Goal: Task Accomplishment & Management: Contribute content

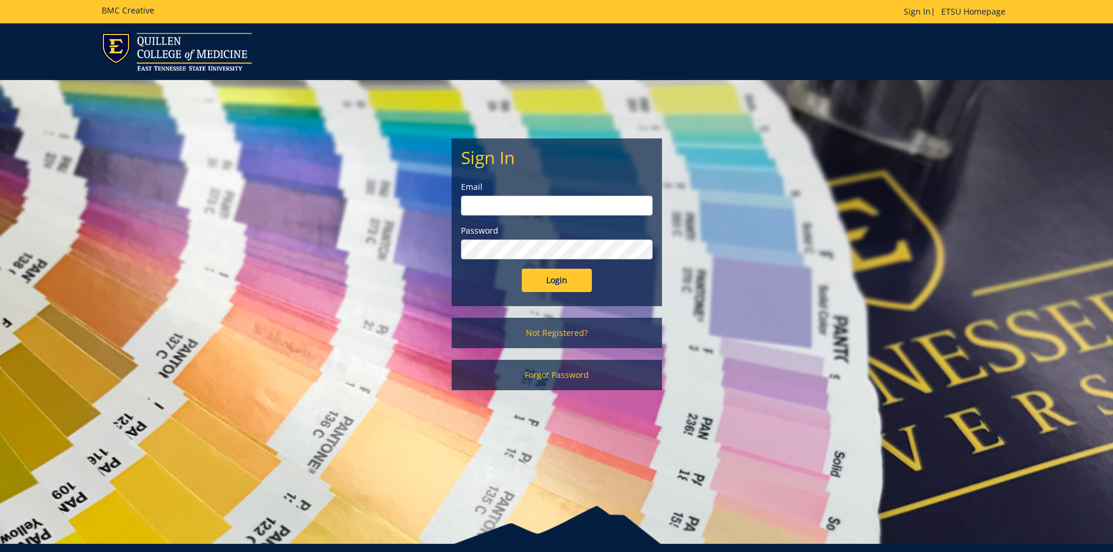
type input "[PERSON_NAME][EMAIL_ADDRESS][DOMAIN_NAME]"
click at [581, 274] on input "Login" at bounding box center [557, 280] width 70 height 23
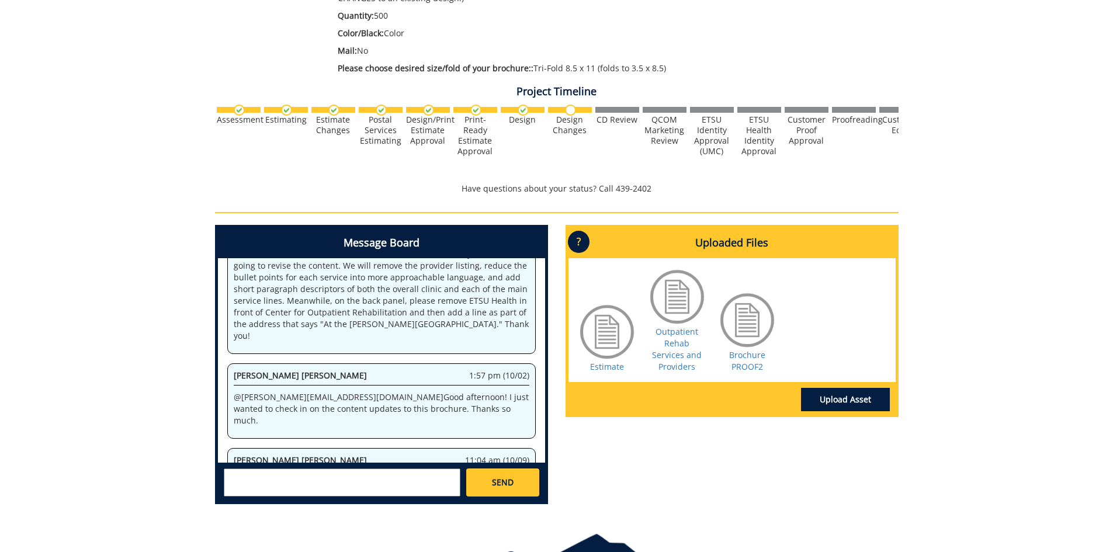
scroll to position [350, 0]
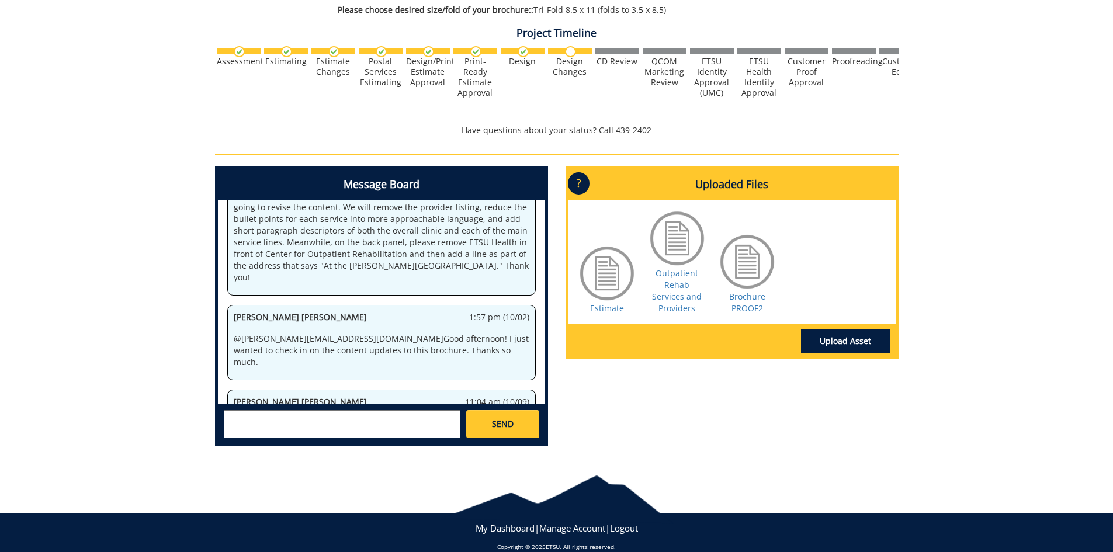
click at [268, 425] on textarea at bounding box center [342, 424] width 237 height 28
click at [738, 291] on link "Brochure PROOF2" at bounding box center [747, 302] width 36 height 23
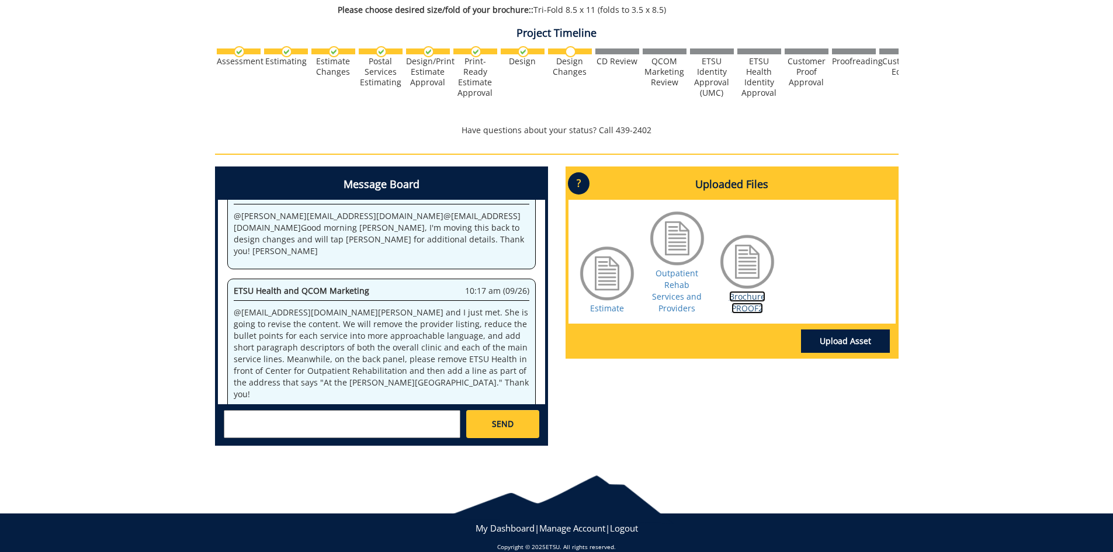
click at [749, 291] on link "Brochure PROOF2" at bounding box center [747, 302] width 36 height 23
click at [301, 422] on textarea at bounding box center [342, 424] width 237 height 28
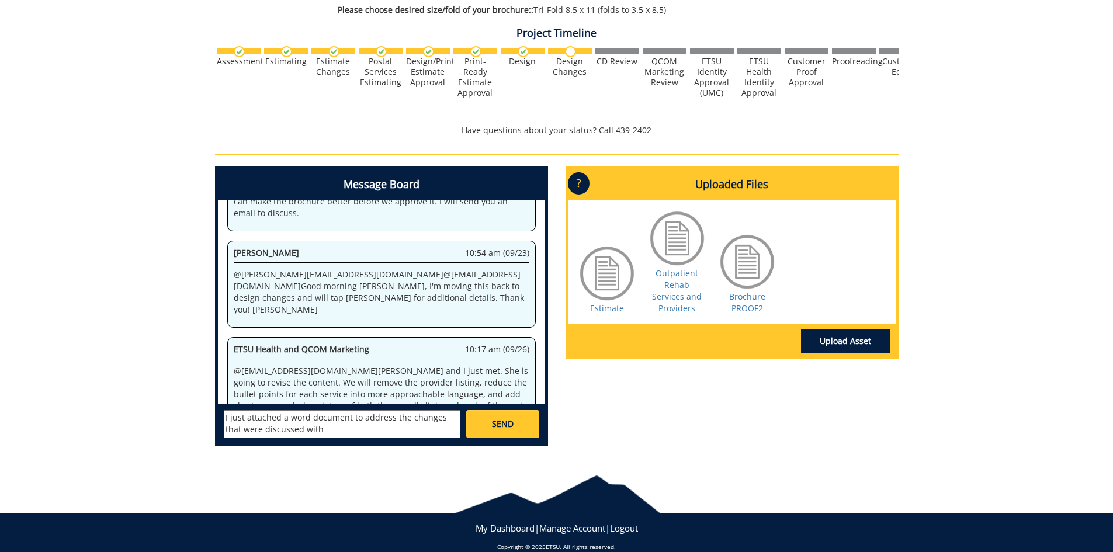
scroll to position [973, 0]
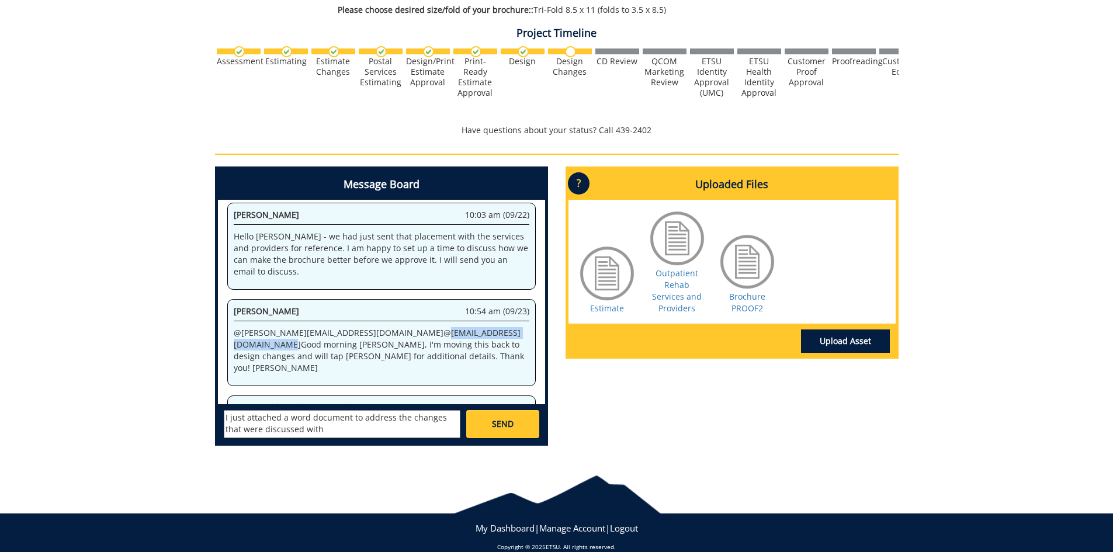
drag, startPoint x: 321, startPoint y: 310, endPoint x: 437, endPoint y: 308, distance: 116.3
click at [445, 327] on p "@ [PERSON_NAME][EMAIL_ADDRESS][DOMAIN_NAME] @ [EMAIL_ADDRESS][DOMAIN_NAME] Good…" at bounding box center [382, 350] width 296 height 47
copy p "@ [EMAIL_ADDRESS][DOMAIN_NAME]"
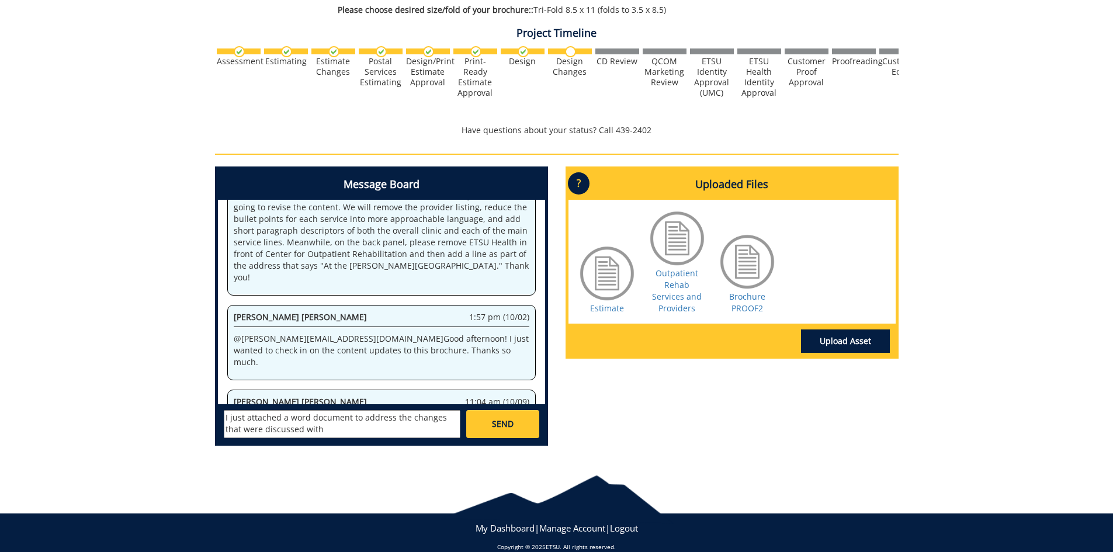
click at [313, 427] on textarea "I just attached a word document to address the changes that were discussed with" at bounding box center [342, 424] width 237 height 28
paste textarea "@[EMAIL_ADDRESS][DOMAIN_NAME]"
click at [224, 417] on textarea "I just attached a word document to address the changes that were discussed with…" at bounding box center [342, 424] width 237 height 28
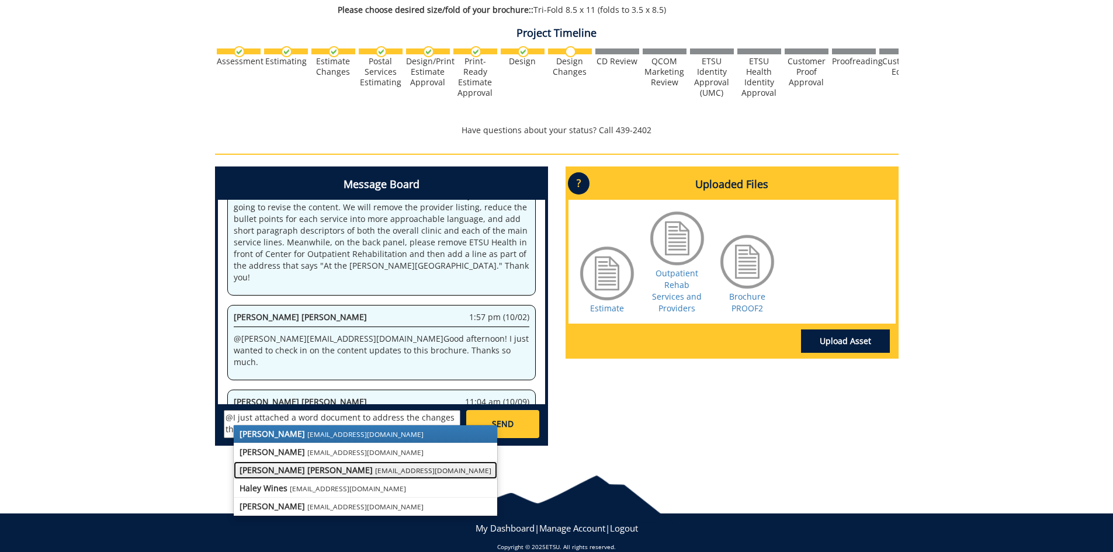
click at [375, 470] on small "[EMAIL_ADDRESS][DOMAIN_NAME]" at bounding box center [433, 470] width 116 height 9
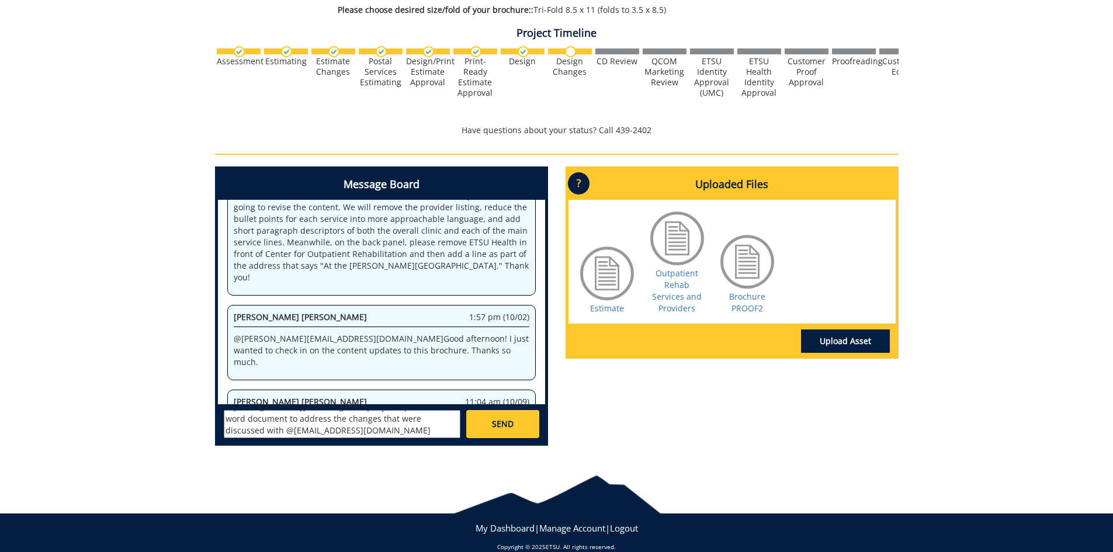
scroll to position [33, 0]
type textarea "@[EMAIL_ADDRESS][DOMAIN_NAME] - I just uploaded a word document to address the …"
click at [832, 329] on link "Upload Asset" at bounding box center [845, 340] width 89 height 23
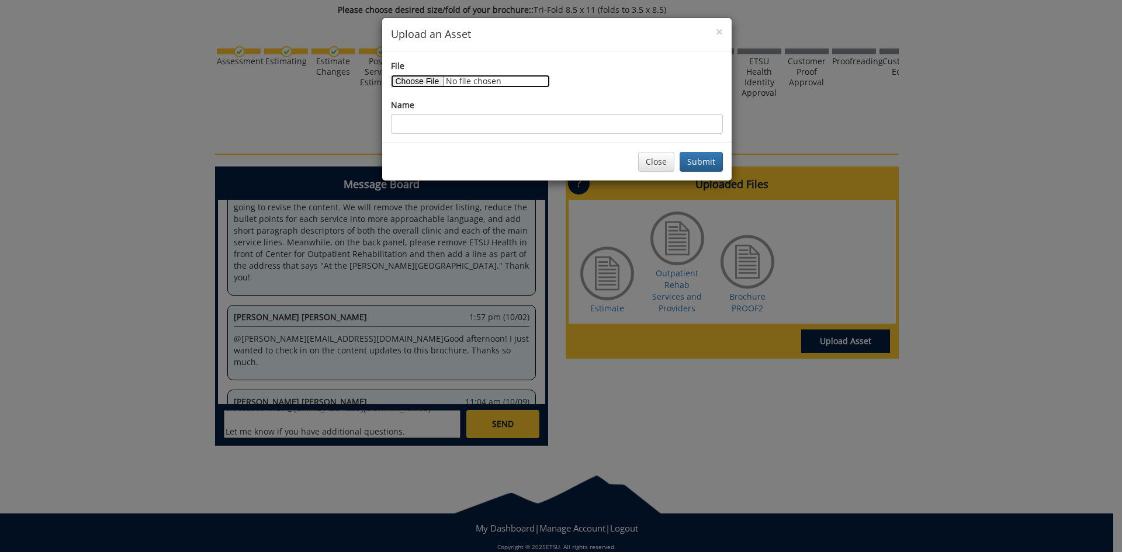
click at [410, 85] on input "File" at bounding box center [470, 81] width 159 height 13
type input "C:\fakepath\[PERSON_NAME] Brochure Updates_10_13_25.docx"
click at [700, 164] on button "Submit" at bounding box center [700, 162] width 43 height 20
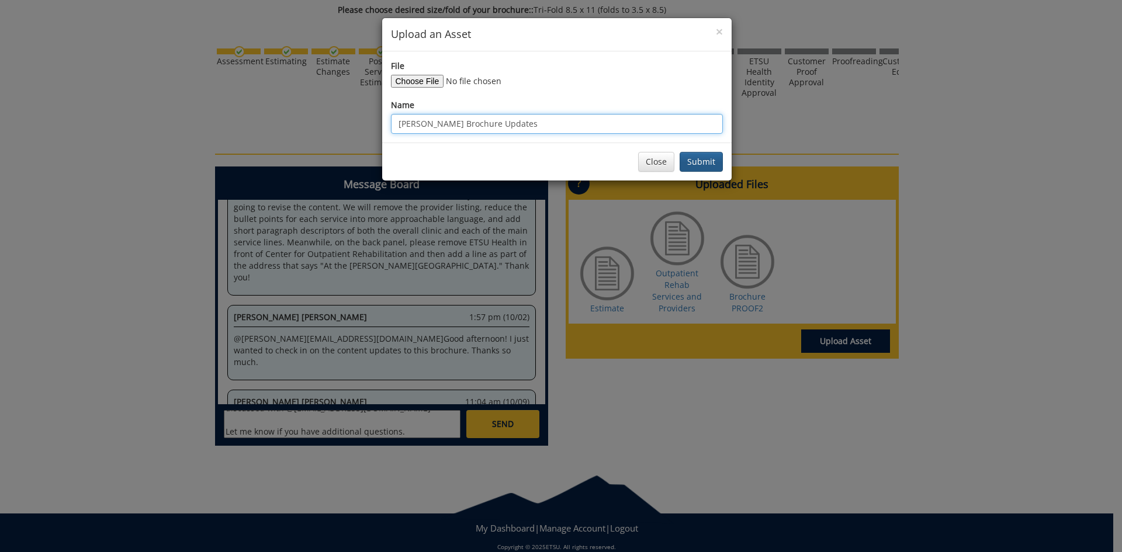
type input "[PERSON_NAME] Brochure Updates"
click at [703, 152] on button "Submit" at bounding box center [700, 162] width 43 height 20
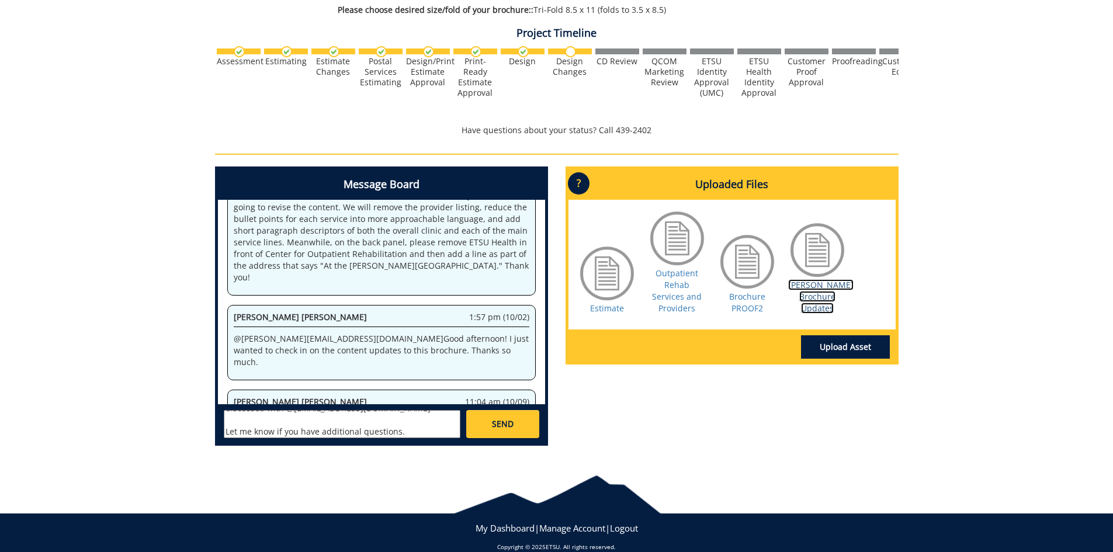
click at [825, 293] on link "[PERSON_NAME] Brochure Updates" at bounding box center [820, 296] width 65 height 34
click at [833, 287] on link "[PERSON_NAME] Brochure Updates" at bounding box center [820, 296] width 65 height 34
click at [816, 288] on link "[PERSON_NAME] Brochure Updates" at bounding box center [820, 296] width 65 height 34
click at [747, 291] on link "Brochure PROOF2" at bounding box center [747, 302] width 36 height 23
click at [665, 284] on link "Outpatient Rehab Services and Providers" at bounding box center [677, 291] width 50 height 46
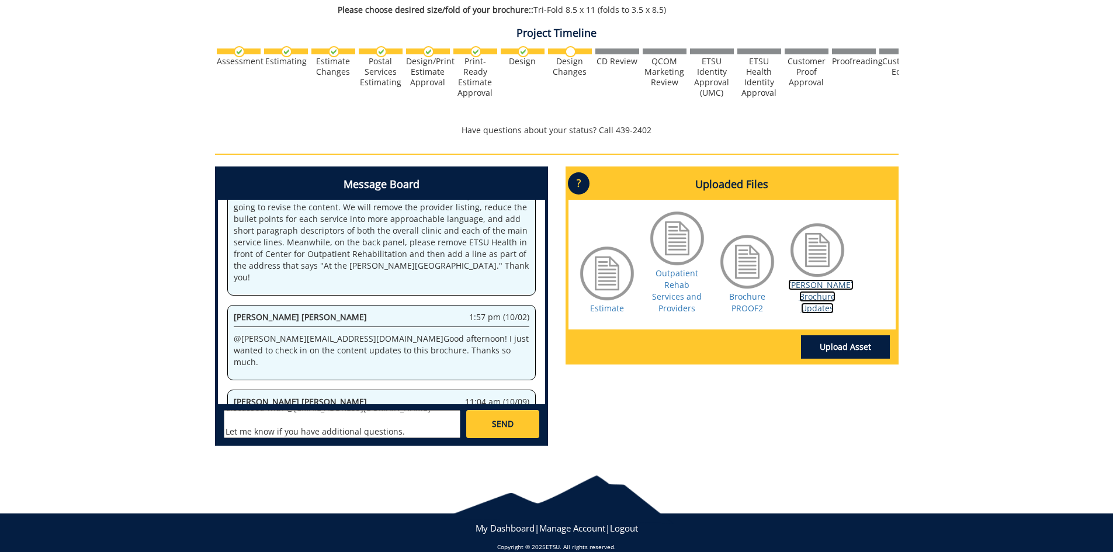
click at [813, 293] on link "[PERSON_NAME] Brochure Updates" at bounding box center [820, 296] width 65 height 34
click at [512, 424] on span "SEND" at bounding box center [503, 424] width 22 height 12
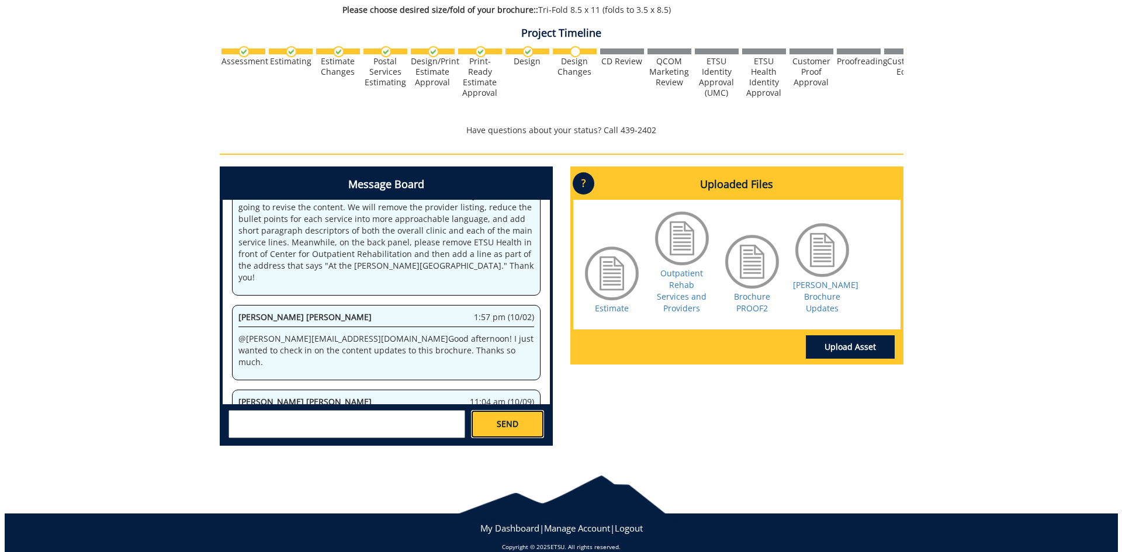
scroll to position [0, 0]
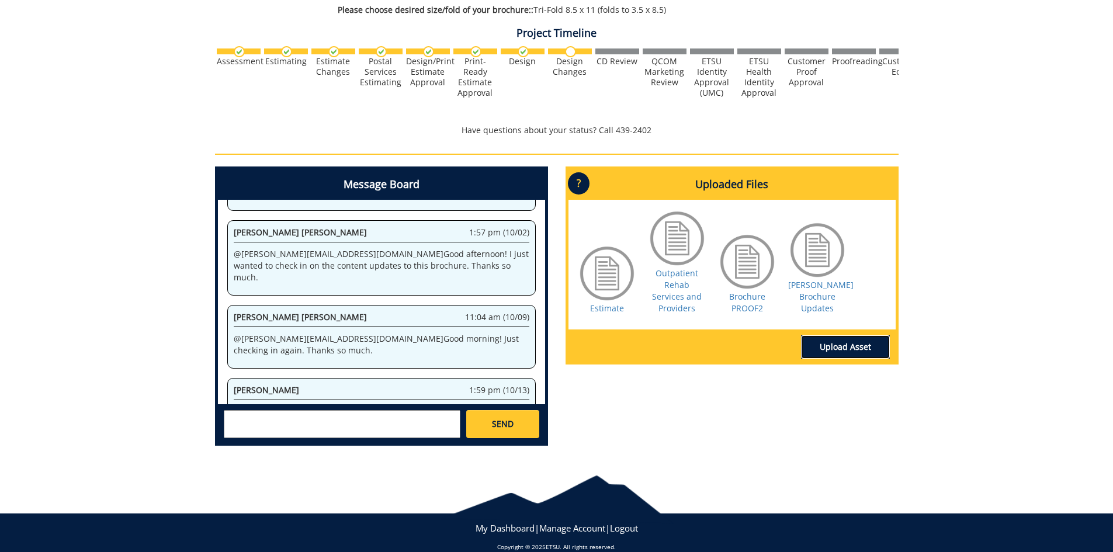
click at [838, 335] on link "Upload Asset" at bounding box center [845, 346] width 89 height 23
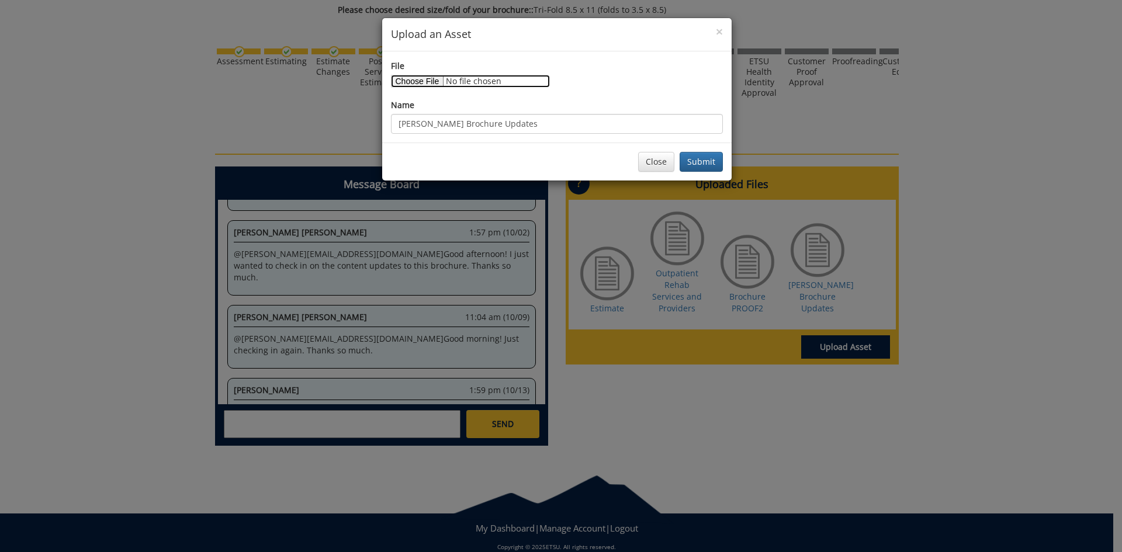
click at [431, 83] on input "File" at bounding box center [470, 81] width 159 height 13
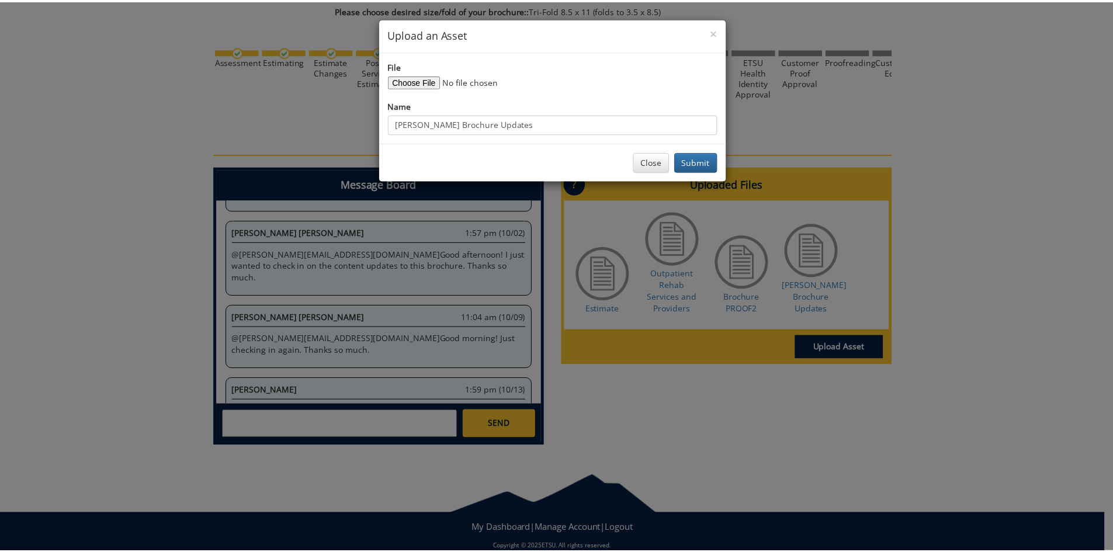
scroll to position [4265, 0]
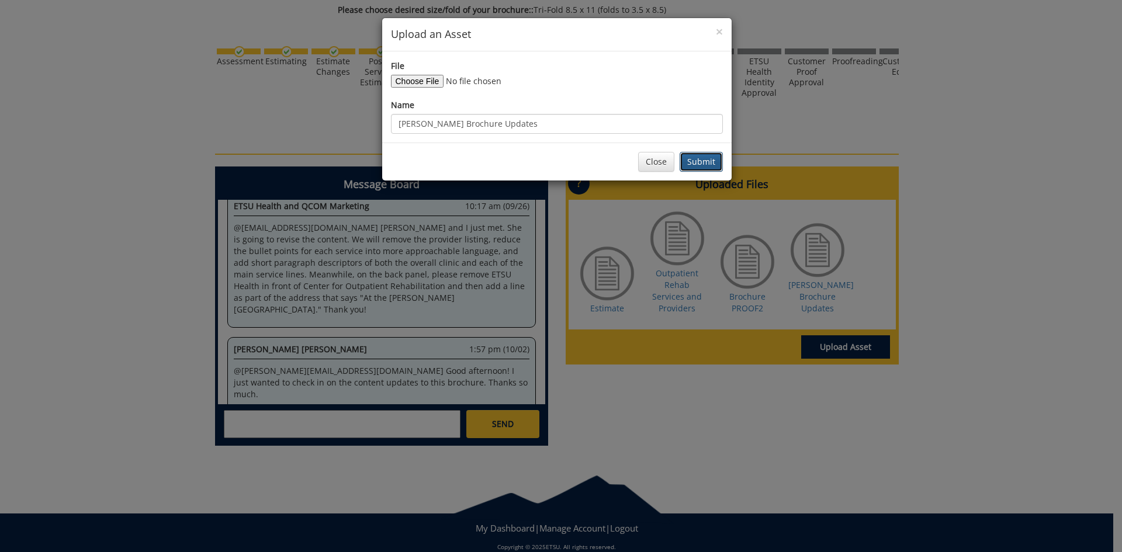
click at [699, 159] on button "Submit" at bounding box center [700, 162] width 43 height 20
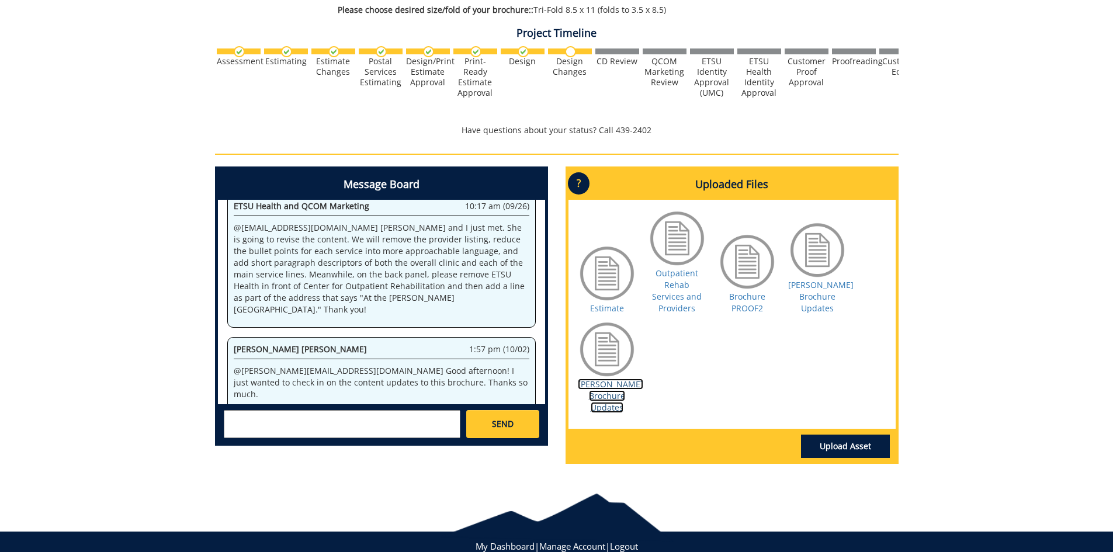
click at [606, 379] on link "[PERSON_NAME] Brochure Updates" at bounding box center [610, 396] width 65 height 34
click at [369, 424] on textarea at bounding box center [342, 424] width 237 height 28
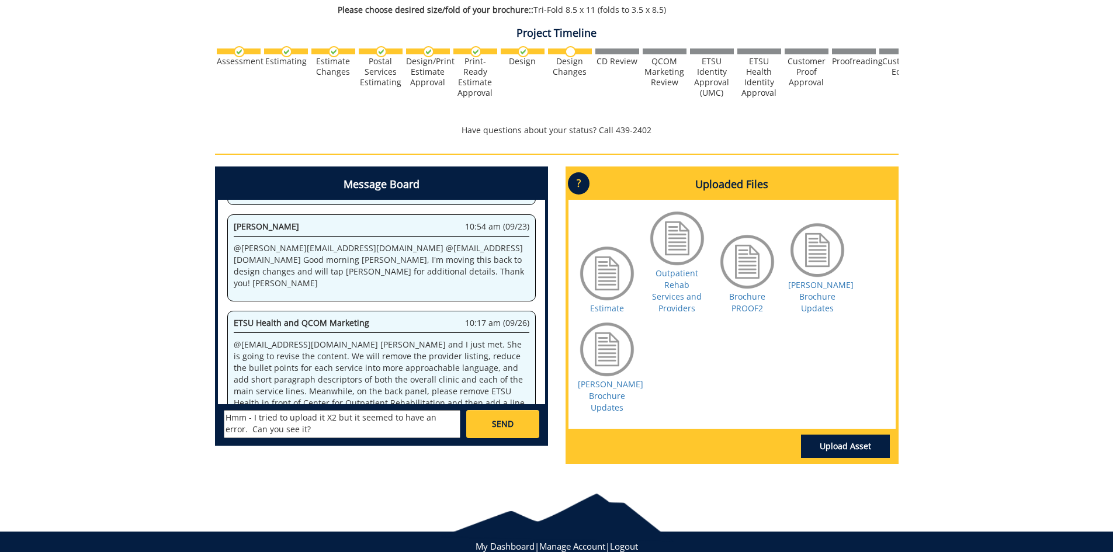
scroll to position [10211, 0]
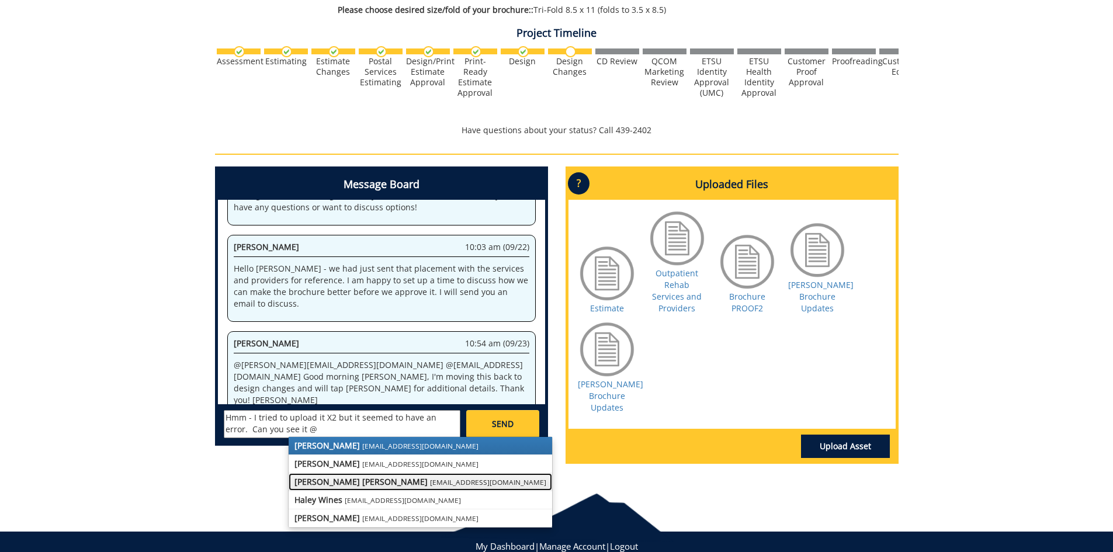
click at [349, 483] on strong "[PERSON_NAME] [PERSON_NAME]" at bounding box center [360, 481] width 133 height 11
type textarea "Hmm - I tried to upload it X2 but it seemed to have an error. Can you see it @[…"
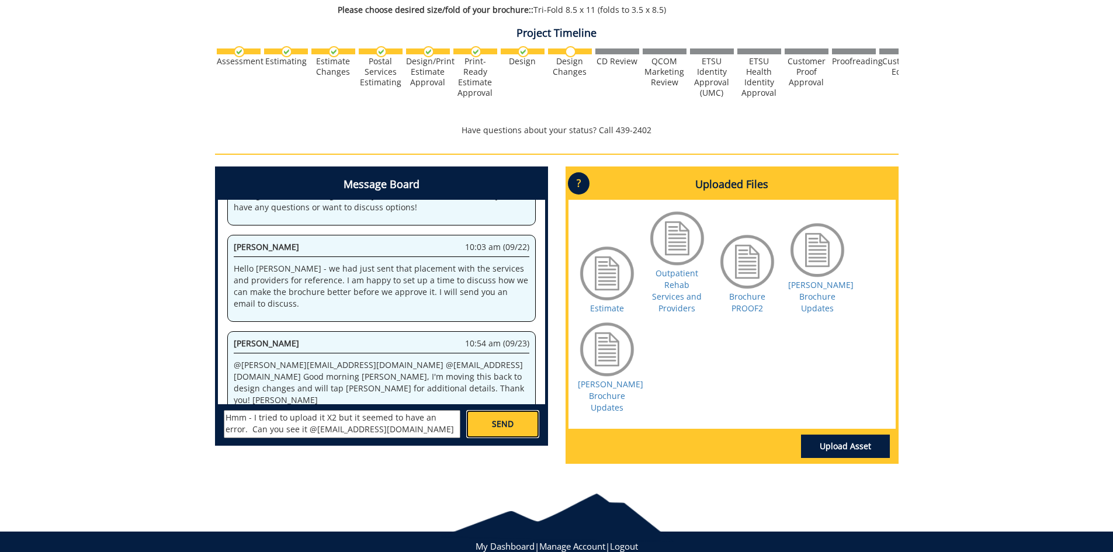
click at [509, 423] on span "SEND" at bounding box center [503, 424] width 22 height 12
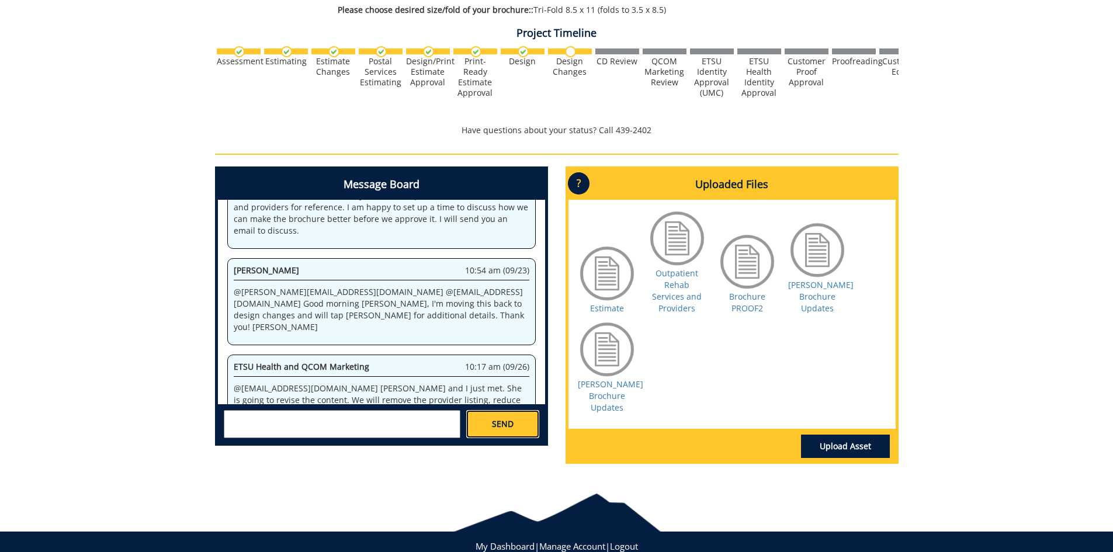
scroll to position [11771, 0]
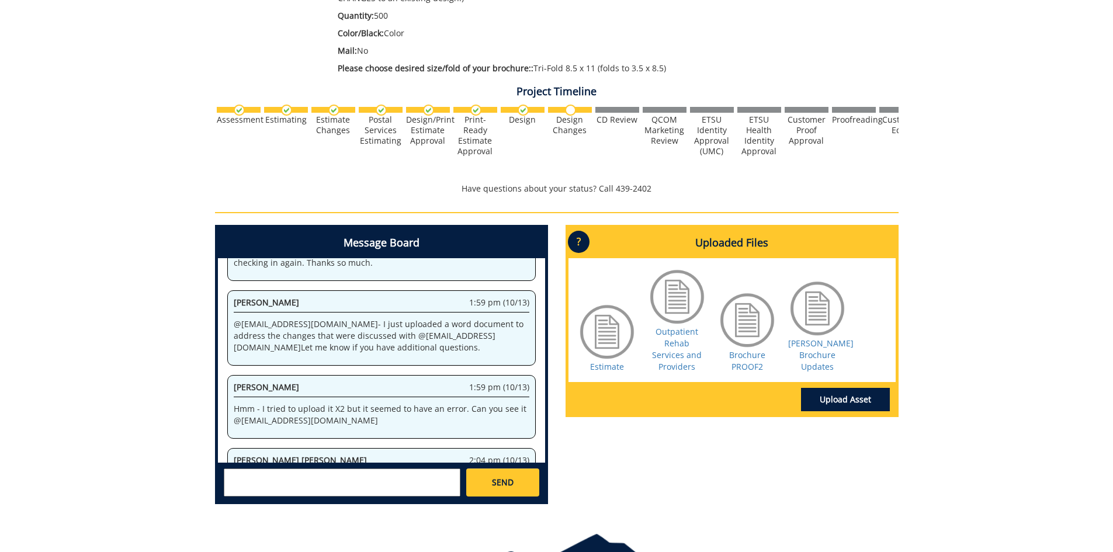
scroll to position [367, 0]
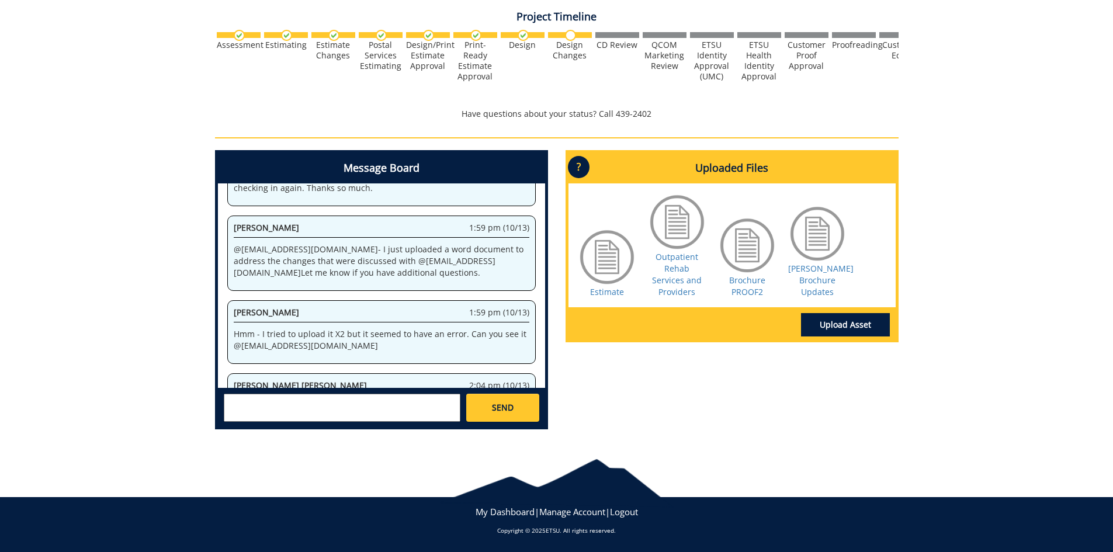
click at [289, 412] on textarea at bounding box center [342, 408] width 237 height 28
type textarea "Y"
type textarea "Thank you; I appreciate it."
click at [506, 398] on link "SEND" at bounding box center [502, 408] width 72 height 28
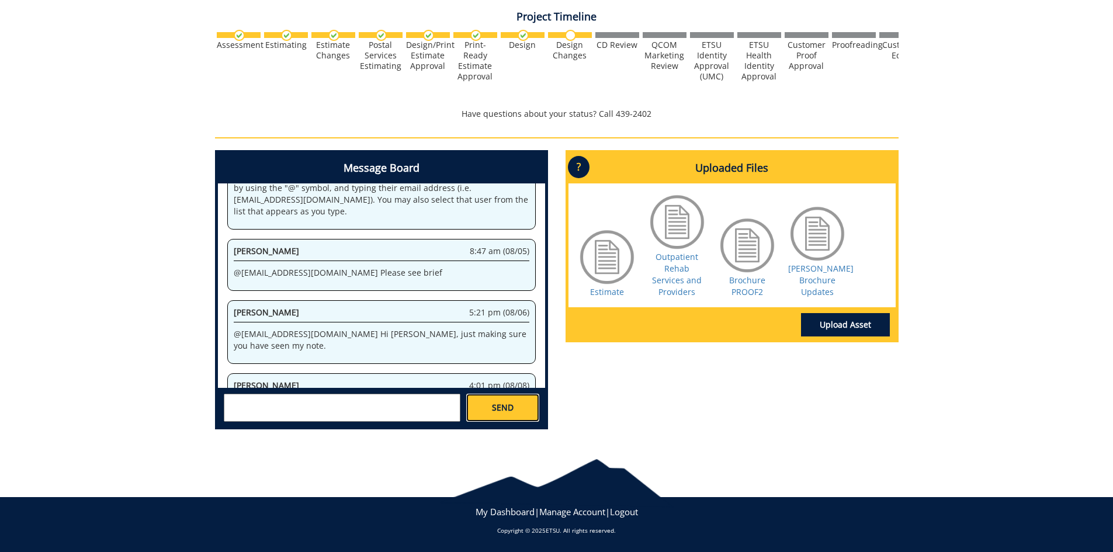
scroll to position [102438, 0]
